Goal: Communication & Community: Answer question/provide support

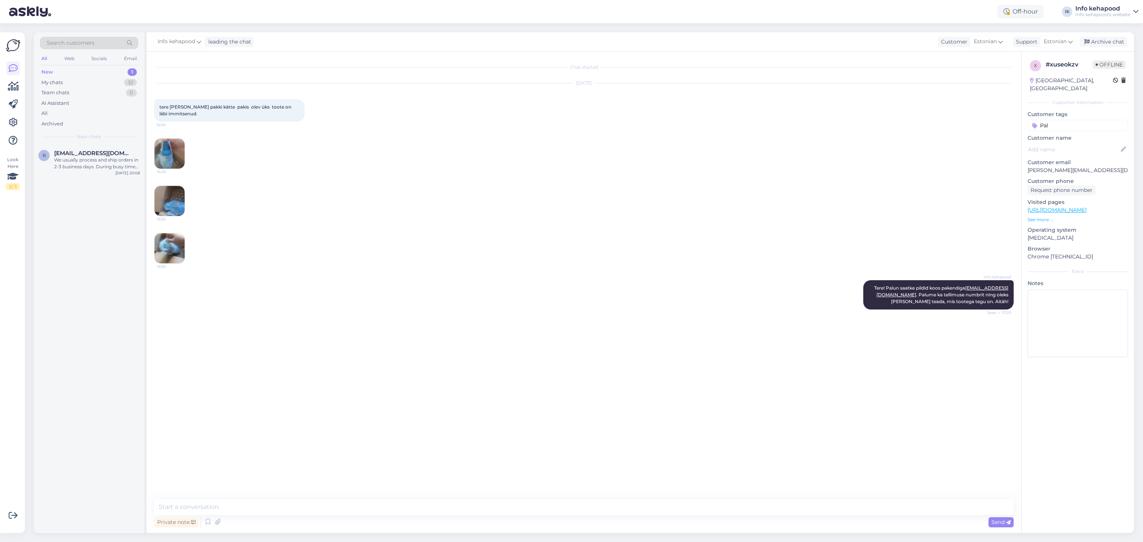
click at [84, 144] on div "Search customers All Web Socials Email New 1 My chats 32 Team chats 0 AI Assist…" at bounding box center [89, 88] width 111 height 112
click at [86, 150] on div "b [EMAIL_ADDRESS][DOMAIN_NAME] We usually process and ship orders in 2-3 busine…" at bounding box center [89, 162] width 111 height 34
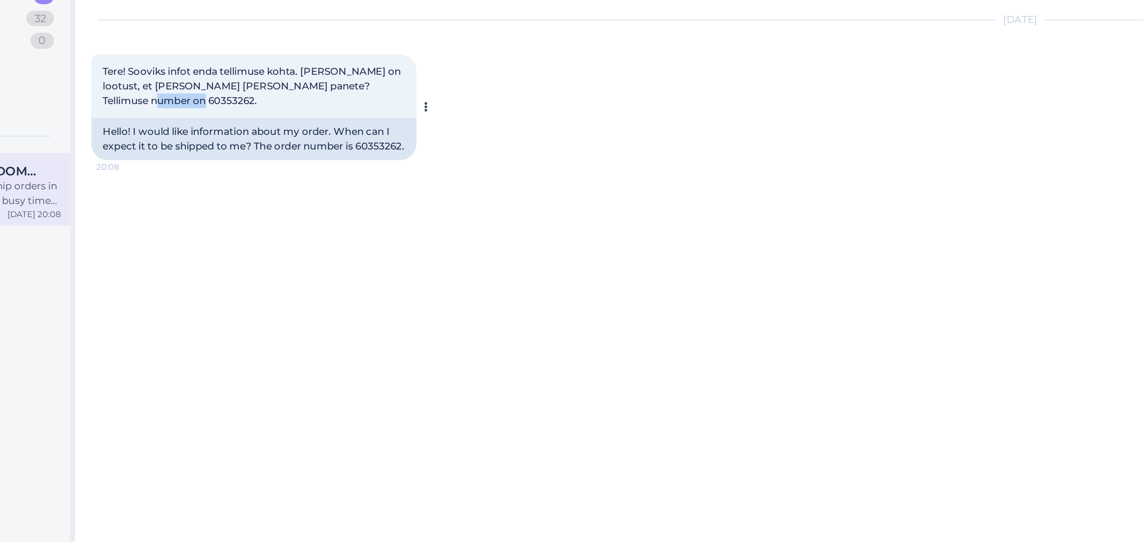
drag, startPoint x: 160, startPoint y: 120, endPoint x: 180, endPoint y: 120, distance: 20.3
click at [180, 120] on span "Tere! Sooviks infot enda tellimuse kohta. [PERSON_NAME] on lootust, et [PERSON_…" at bounding box center [228, 113] width 139 height 19
copy span "60353262"
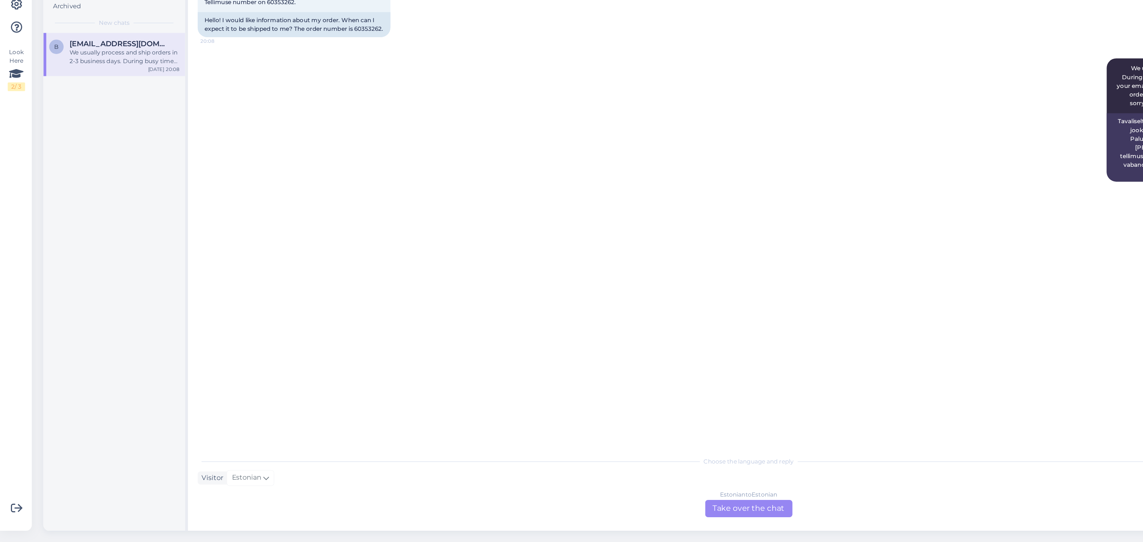
click at [574, 511] on div "Estonian to Estonian Take over the chat" at bounding box center [584, 516] width 68 height 14
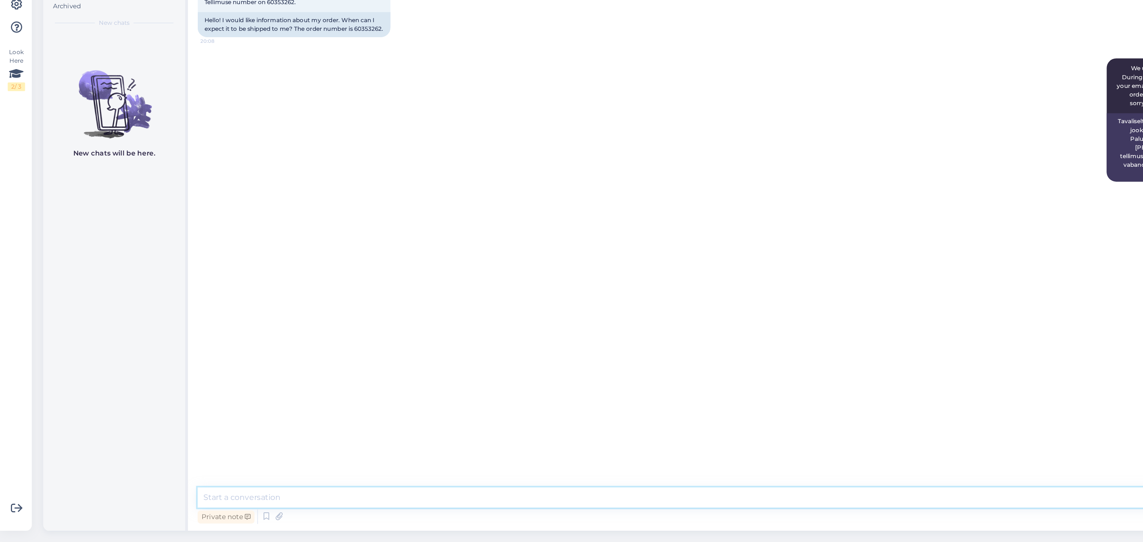
click at [478, 500] on textarea at bounding box center [583, 508] width 859 height 16
paste textarea "Tere, [PERSON_NAME]! Täname Teid tellimuse 60351147 eest! Kahjuks on selgunud, …"
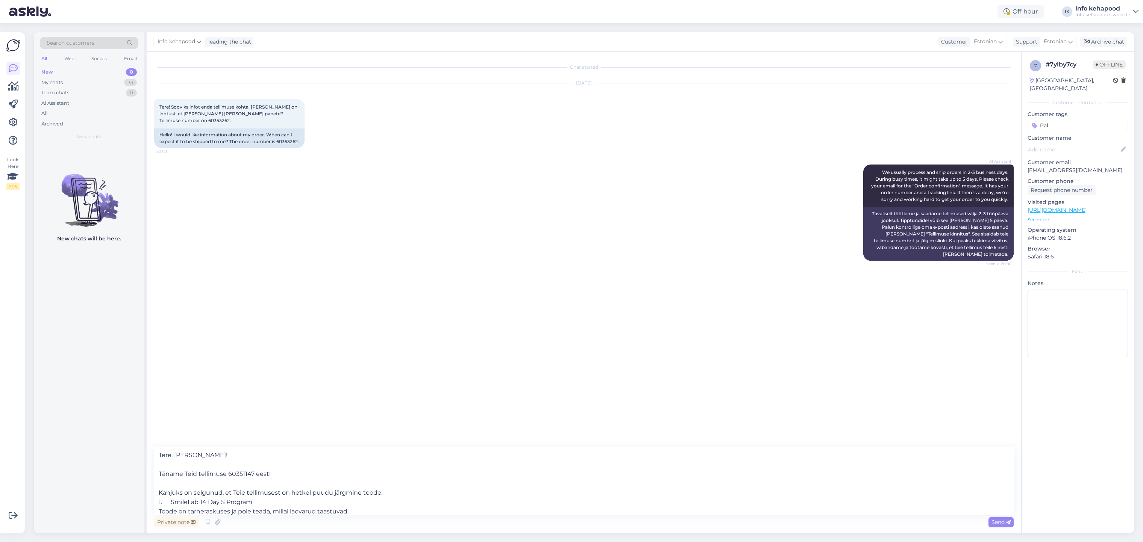
click at [814, 332] on div "Chat started [DATE] Tere! Sooviks infot enda tellimuse kohta. [PERSON_NAME] on …" at bounding box center [587, 250] width 866 height 382
click at [194, 456] on textarea "Tere, [PERSON_NAME]! Täname Teid tellimuse 60351147 eest! Kahjuks on selgunud, …" at bounding box center [583, 482] width 859 height 68
click at [175, 456] on textarea "Tere merit! Täname Teid tellimuse 60351147 eest! Kahjuks on selgunud, et Teie t…" at bounding box center [583, 482] width 859 height 68
click at [177, 458] on textarea "Tere merit! Täname Teid tellimuse 60351147 eest! Kahjuks on selgunud, et Teie t…" at bounding box center [583, 482] width 859 height 68
drag, startPoint x: 252, startPoint y: 476, endPoint x: 242, endPoint y: 476, distance: 10.2
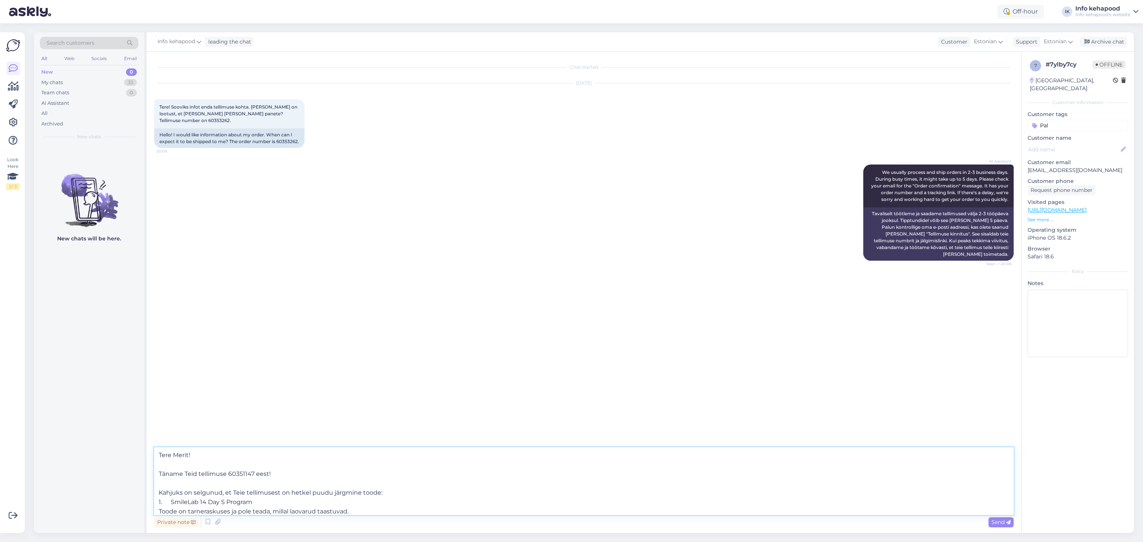
click at [242, 476] on textarea "Tere Merit! Täname Teid tellimuse 60351147 eest! Kahjuks on selgunud, et Teie t…" at bounding box center [583, 482] width 859 height 68
drag, startPoint x: 253, startPoint y: 474, endPoint x: 229, endPoint y: 473, distance: 24.1
click at [229, 473] on textarea "Tere Merit! Täname Teid tellimuse 60351147 eest! Kahjuks on selgunud, et Teie t…" at bounding box center [583, 482] width 859 height 68
paste textarea "3262"
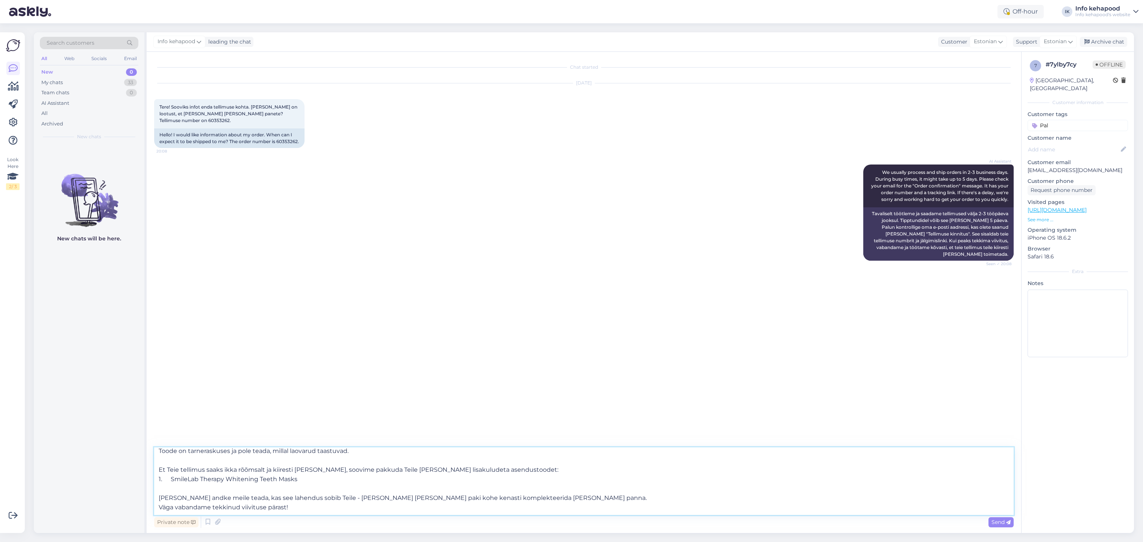
scroll to position [79, 0]
type textarea "Tere Merit! Täname Teid tellimuse 60353262 eest! Kahjuks on selgunud, et Teie t…"
click at [950, 330] on div "Chat started [DATE] Tere! Sooviks infot enda tellimuse kohta. [PERSON_NAME] on …" at bounding box center [587, 250] width 866 height 382
